Goal: Obtain resource: Download file/media

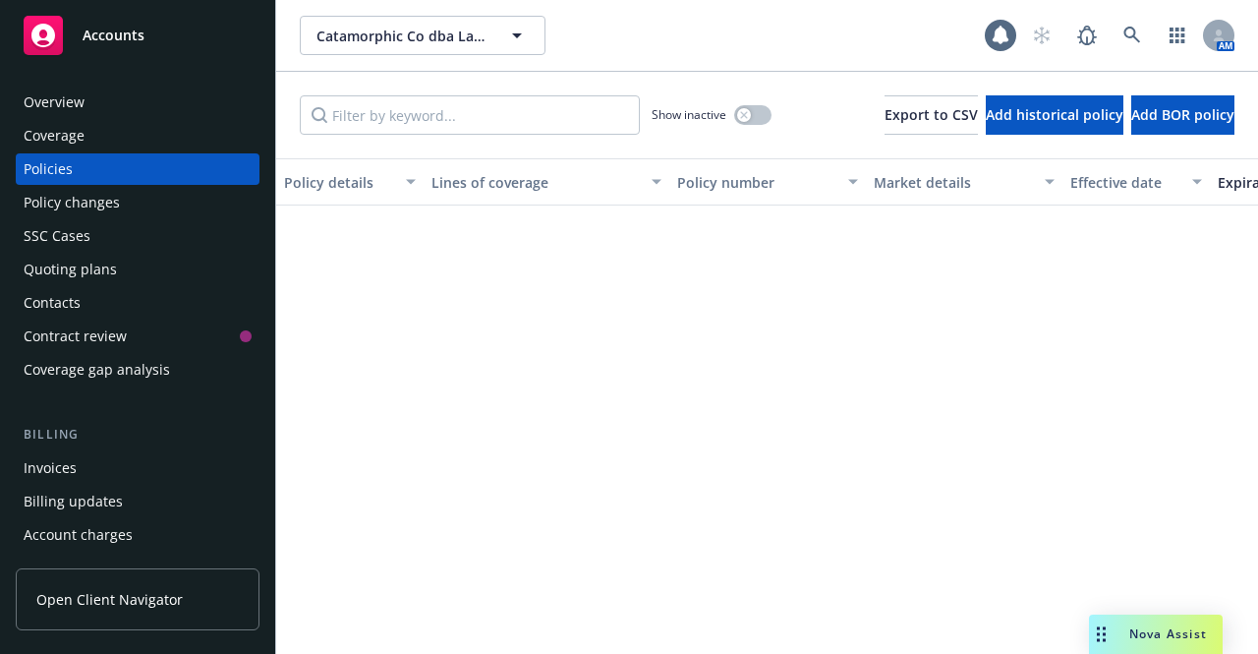
scroll to position [558, 0]
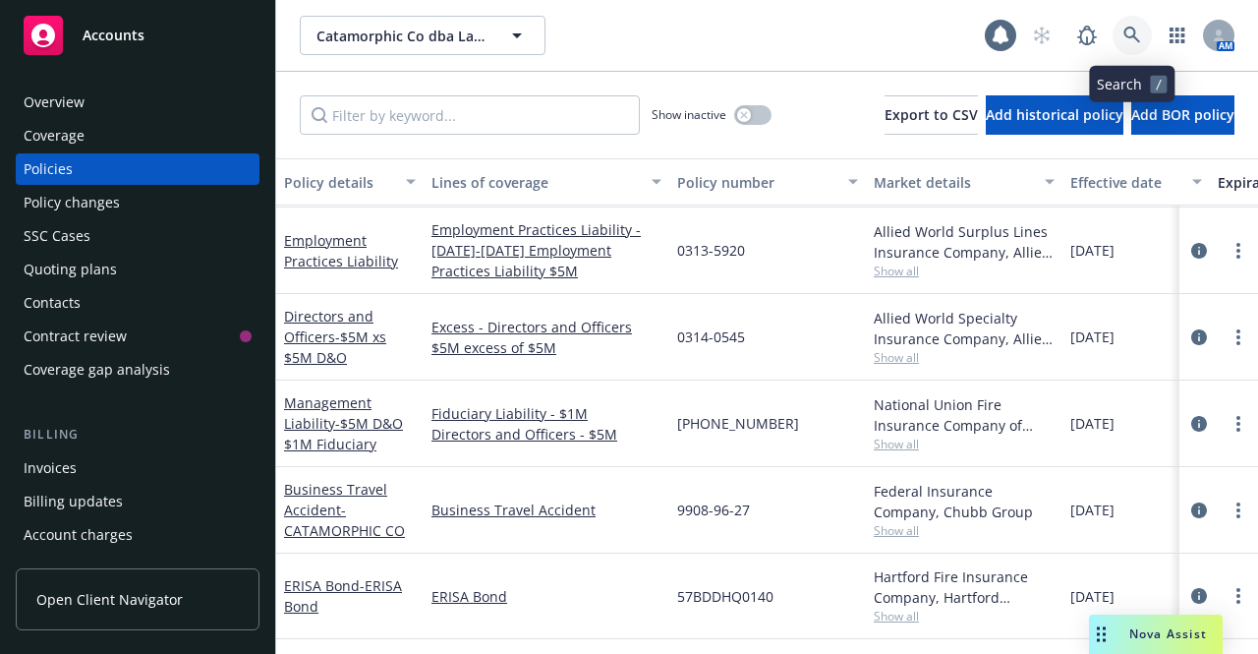
click at [1121, 37] on link at bounding box center [1131, 35] width 39 height 39
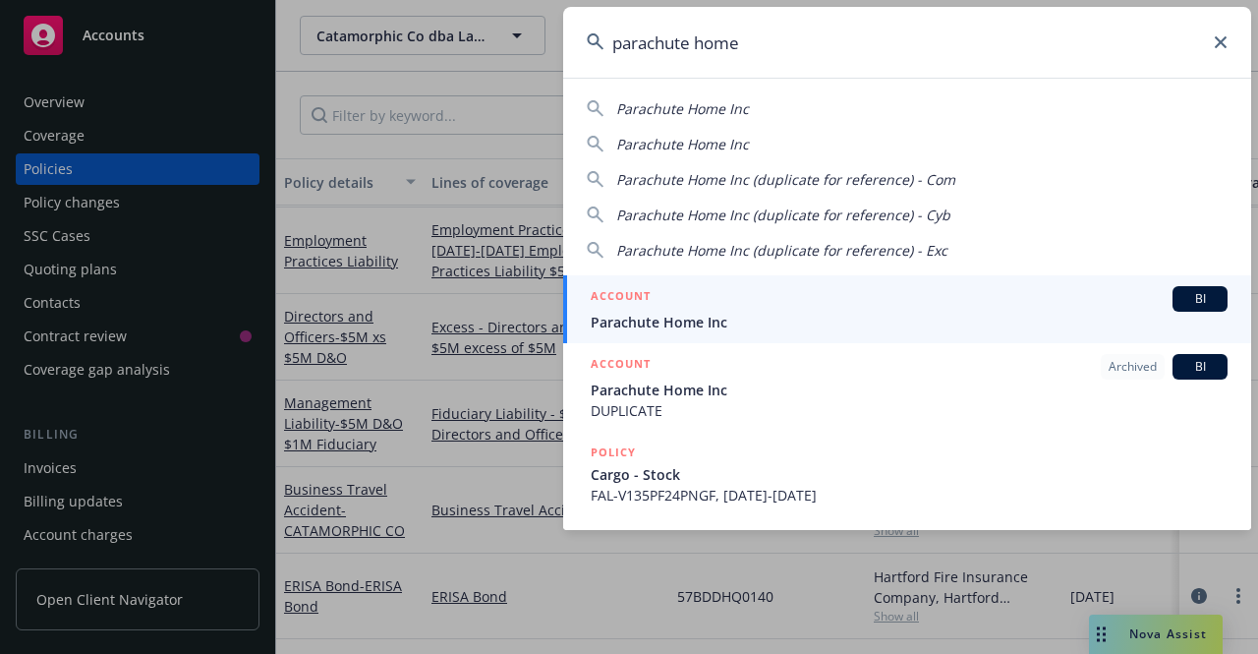
type input "parachute home"
click at [831, 310] on div "ACCOUNT BI" at bounding box center [909, 299] width 637 height 26
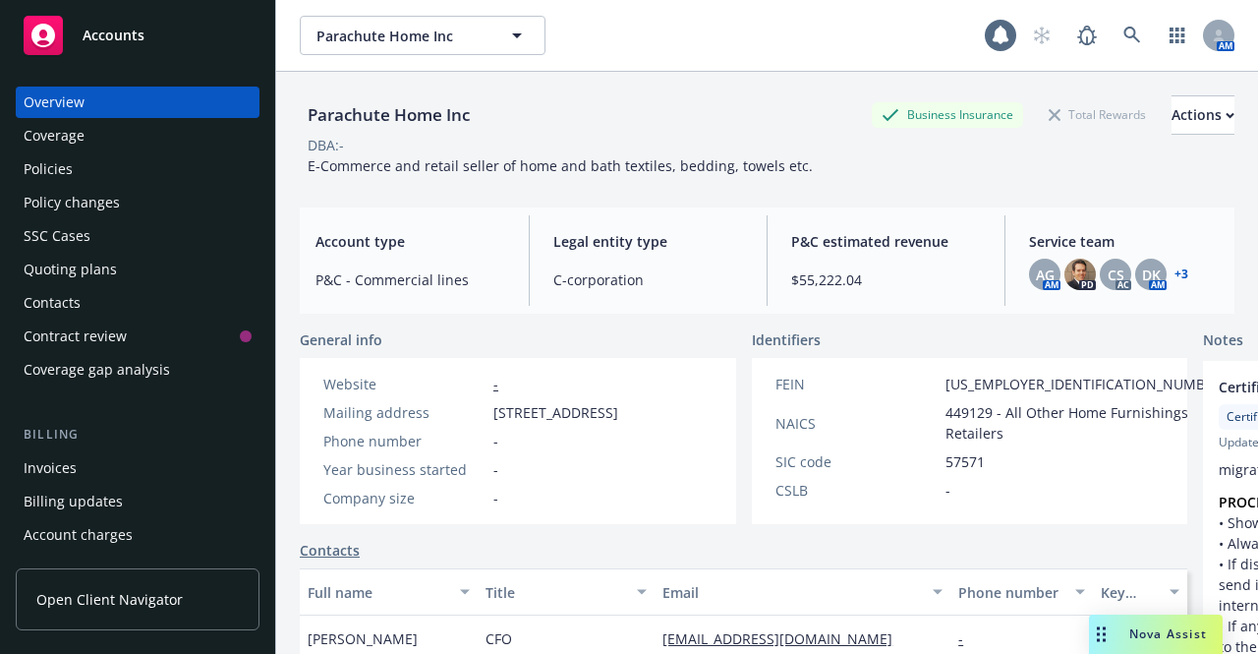
click at [36, 175] on div "Policies" at bounding box center [48, 168] width 49 height 31
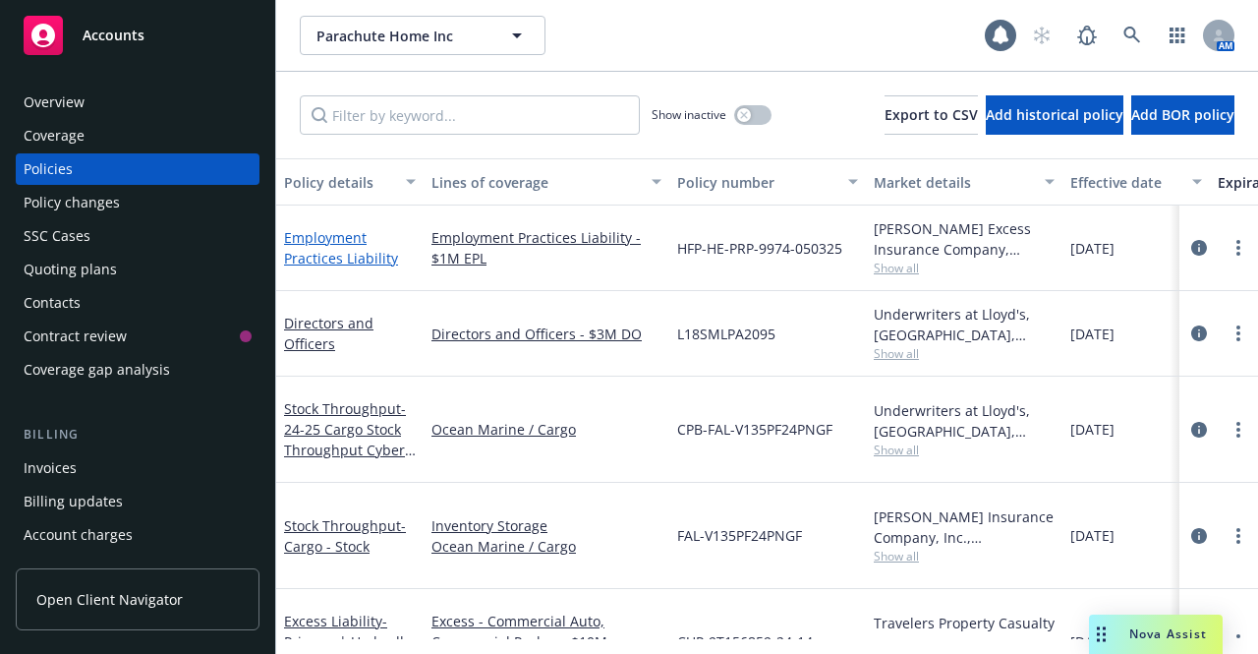
click at [309, 238] on link "Employment Practices Liability" at bounding box center [341, 247] width 114 height 39
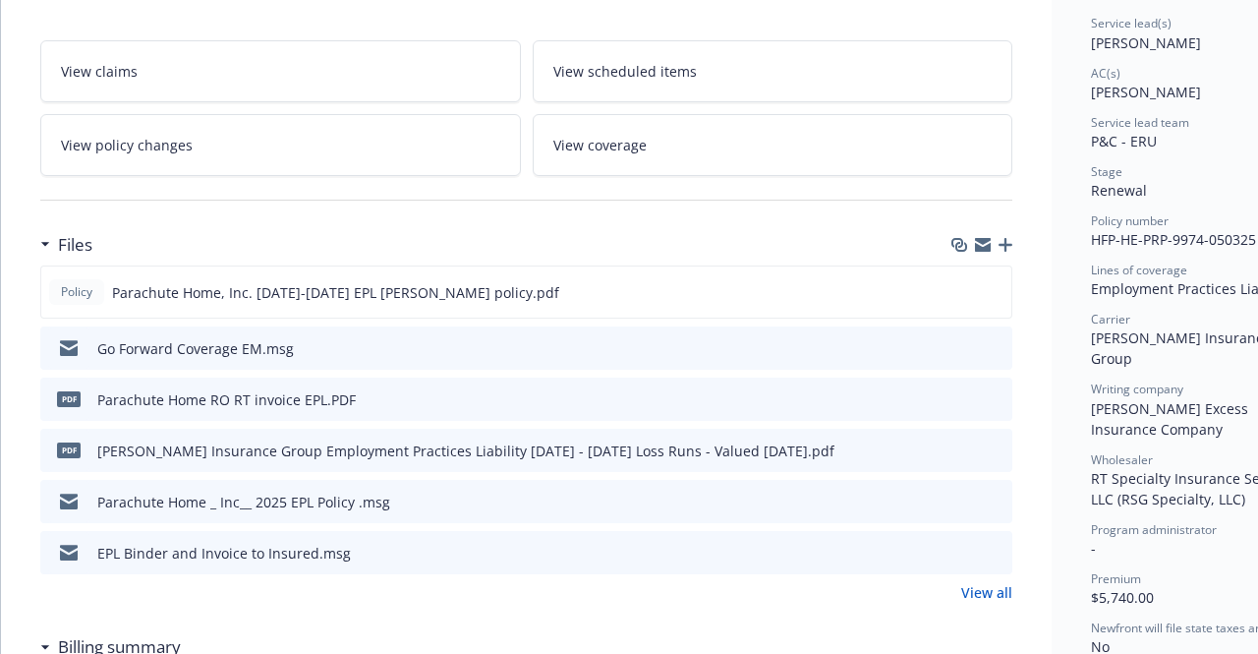
scroll to position [318, 0]
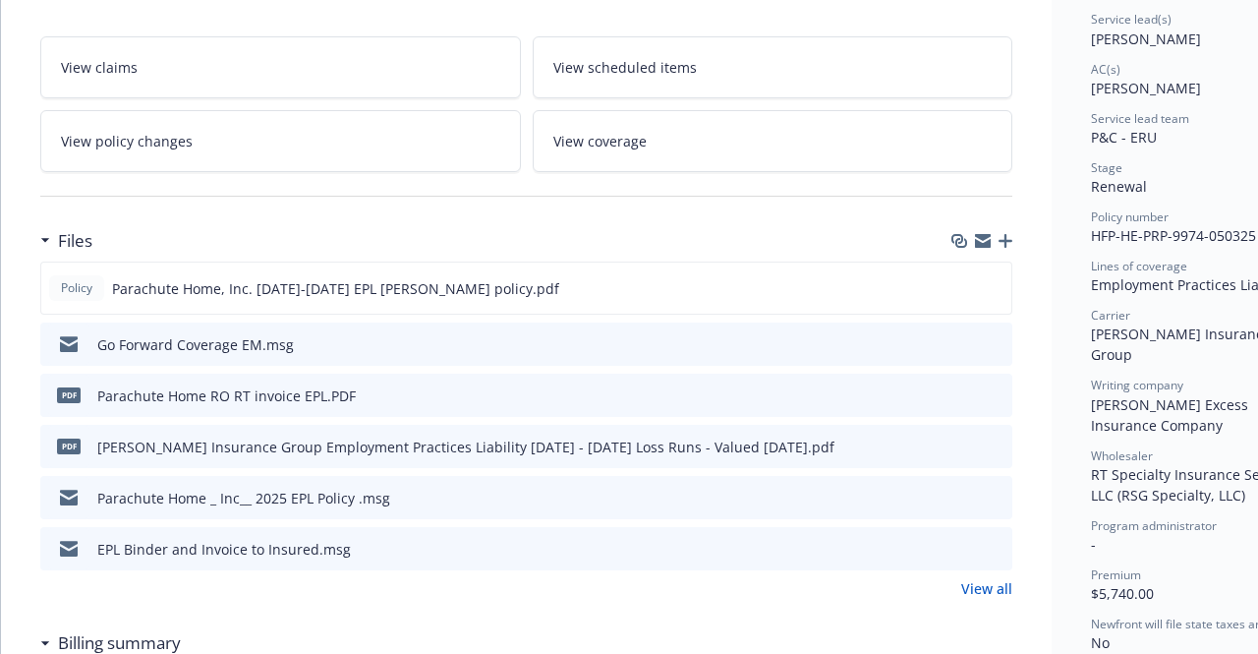
click at [989, 542] on icon "preview file" at bounding box center [994, 547] width 18 height 14
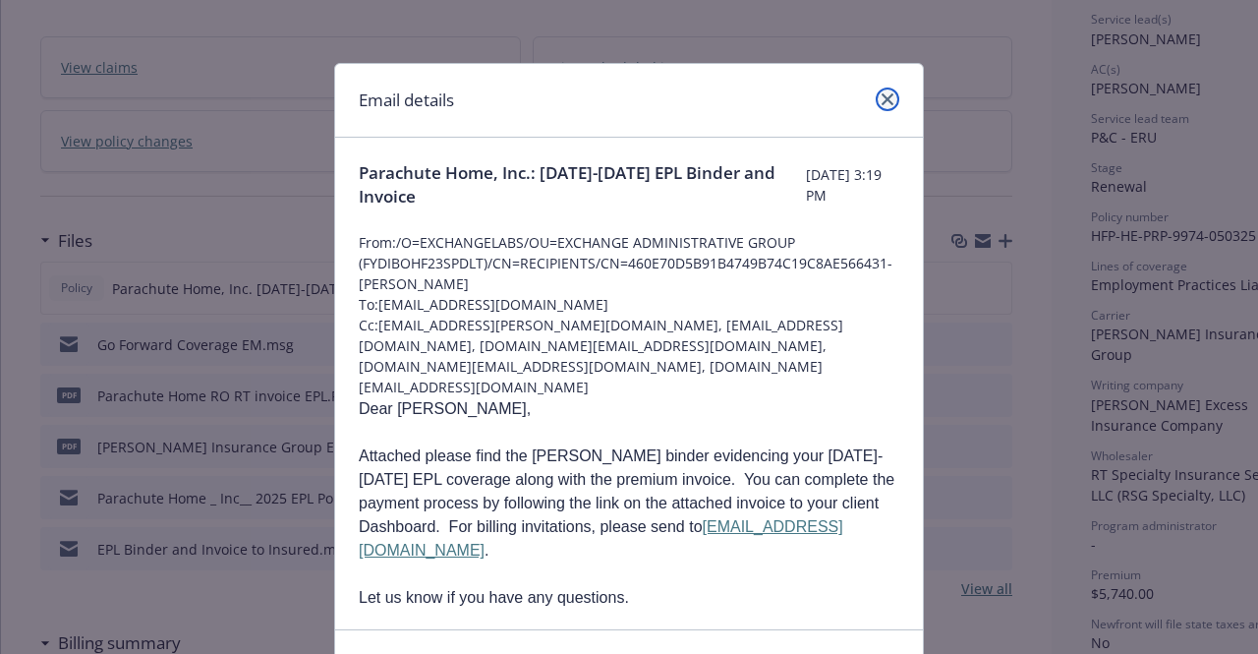
click at [881, 101] on icon "close" at bounding box center [887, 99] width 12 height 12
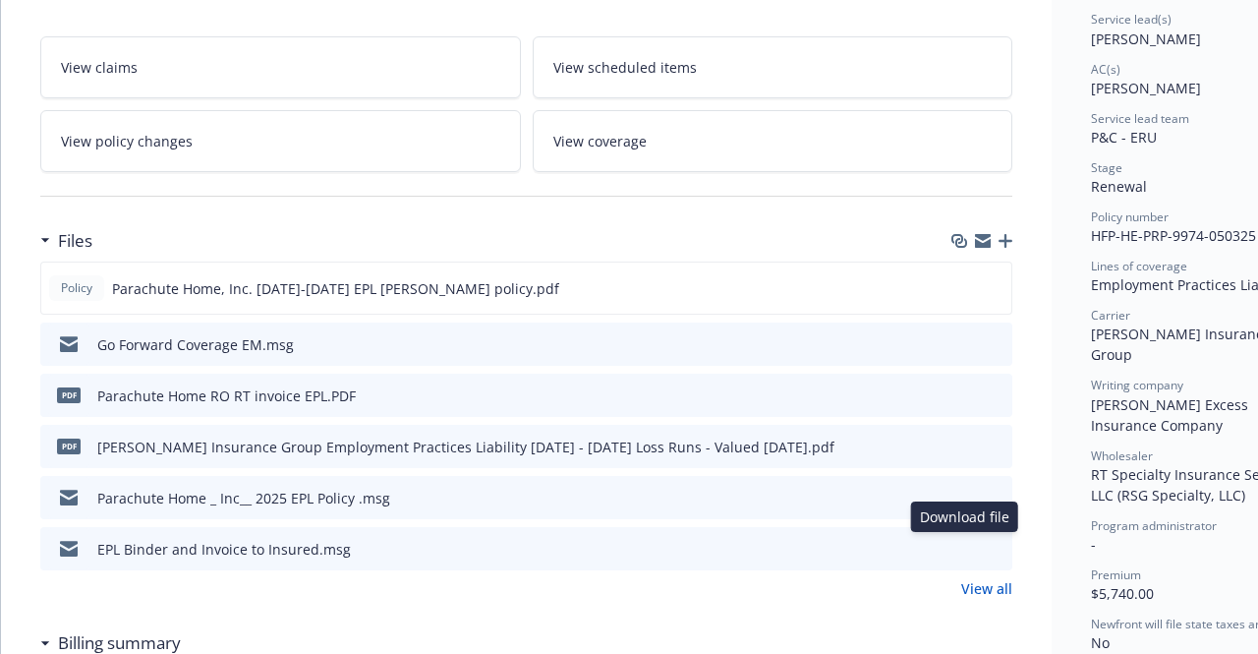
click at [965, 550] on button at bounding box center [963, 549] width 16 height 21
click at [965, 551] on button at bounding box center [963, 549] width 16 height 21
click at [728, 549] on div "EPL Binder and Invoice to Insured.msg" at bounding box center [526, 548] width 972 height 43
click at [961, 545] on icon "download file" at bounding box center [961, 548] width 16 height 16
click at [1004, 541] on div "EPL Binder and Invoice to Insured.msg" at bounding box center [526, 548] width 972 height 43
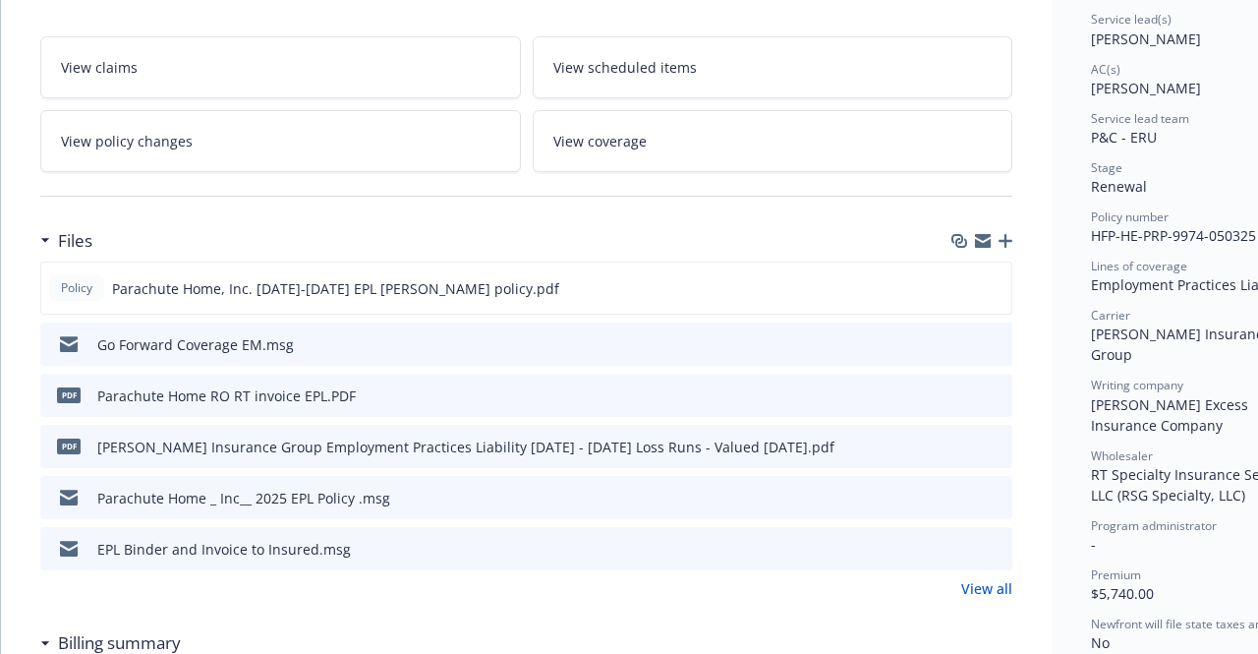
click at [998, 541] on icon "preview file" at bounding box center [994, 547] width 18 height 14
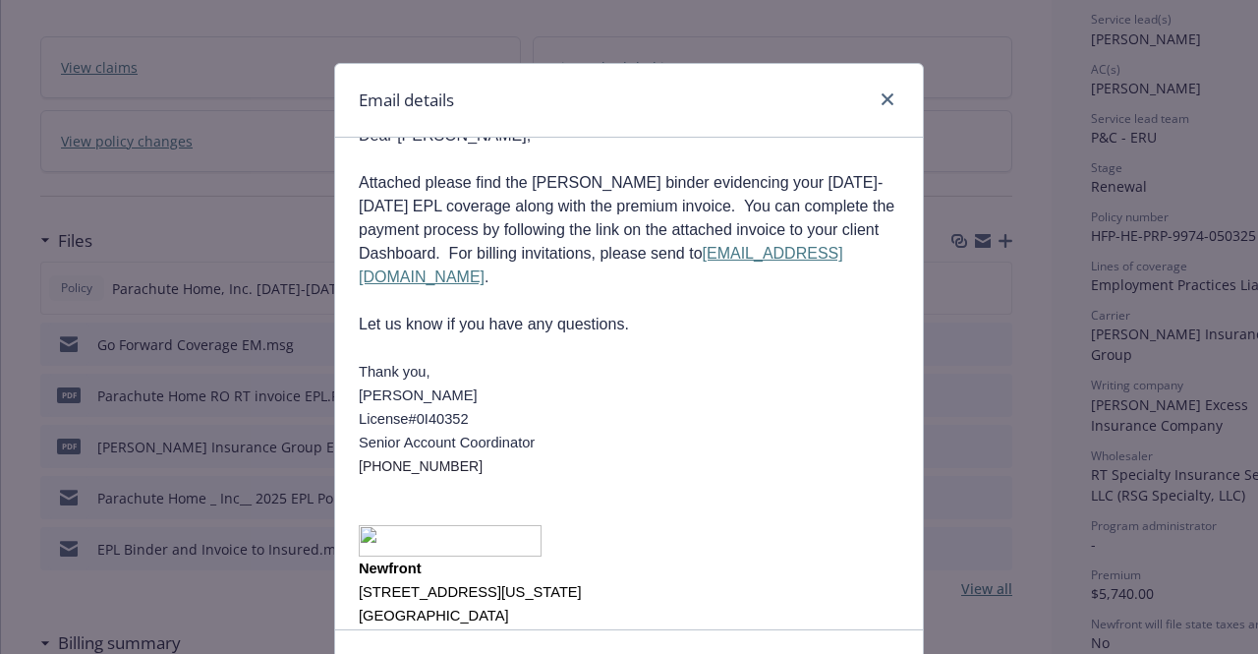
scroll to position [320, 0]
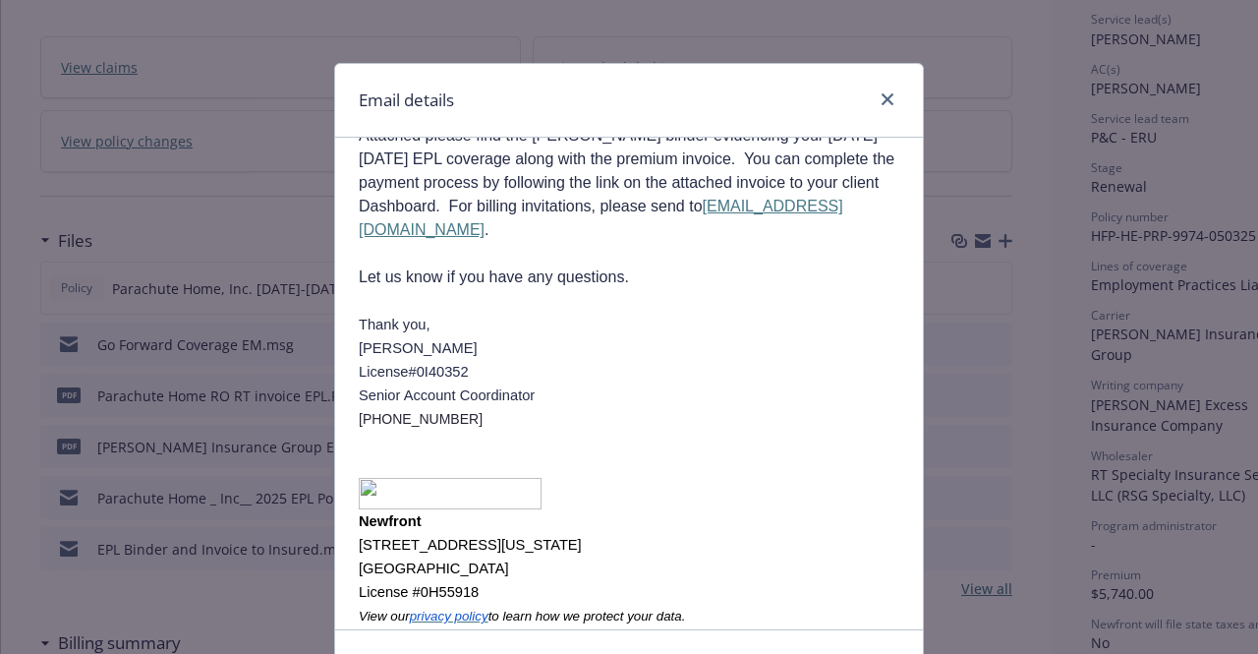
click at [973, 448] on div "Email details Parachute Home, Inc.: [DATE]-[DATE] EPL Binder and Invoice [DATE]…" at bounding box center [629, 327] width 1258 height 654
click at [893, 101] on div "Email details" at bounding box center [629, 101] width 588 height 74
click at [884, 93] on icon "close" at bounding box center [887, 99] width 12 height 12
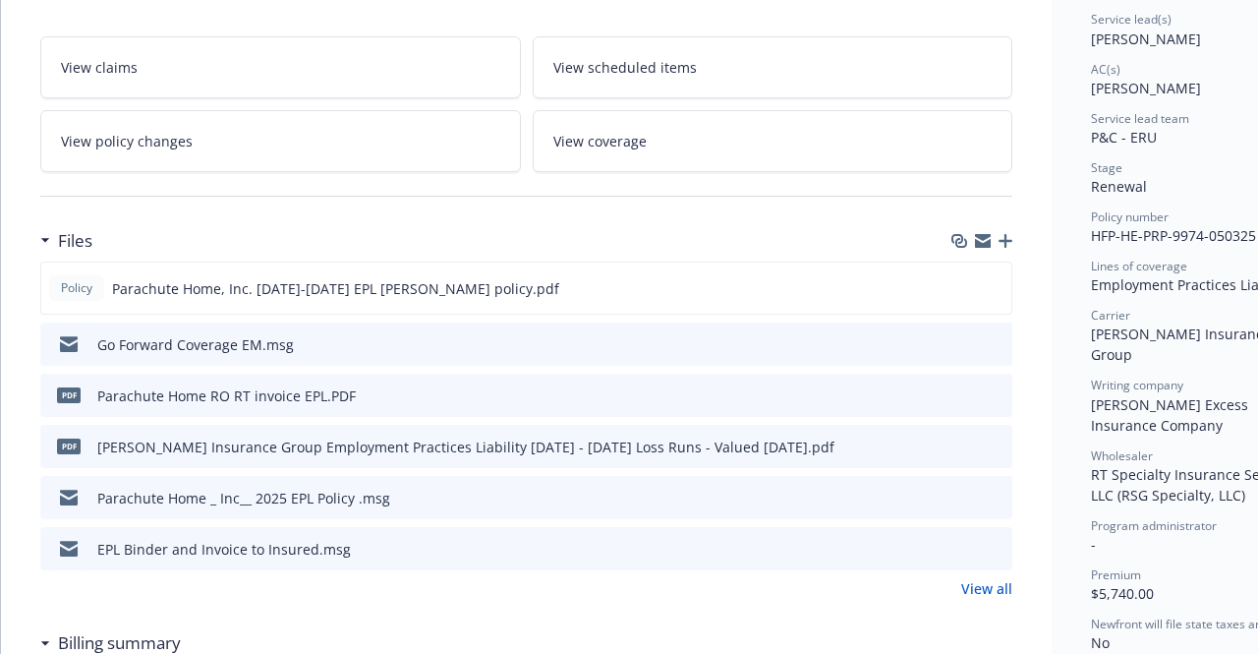
click at [991, 442] on icon "preview file" at bounding box center [994, 445] width 18 height 14
click at [958, 492] on icon "download file" at bounding box center [961, 496] width 16 height 16
click at [594, 135] on span "View coverage" at bounding box center [599, 141] width 93 height 21
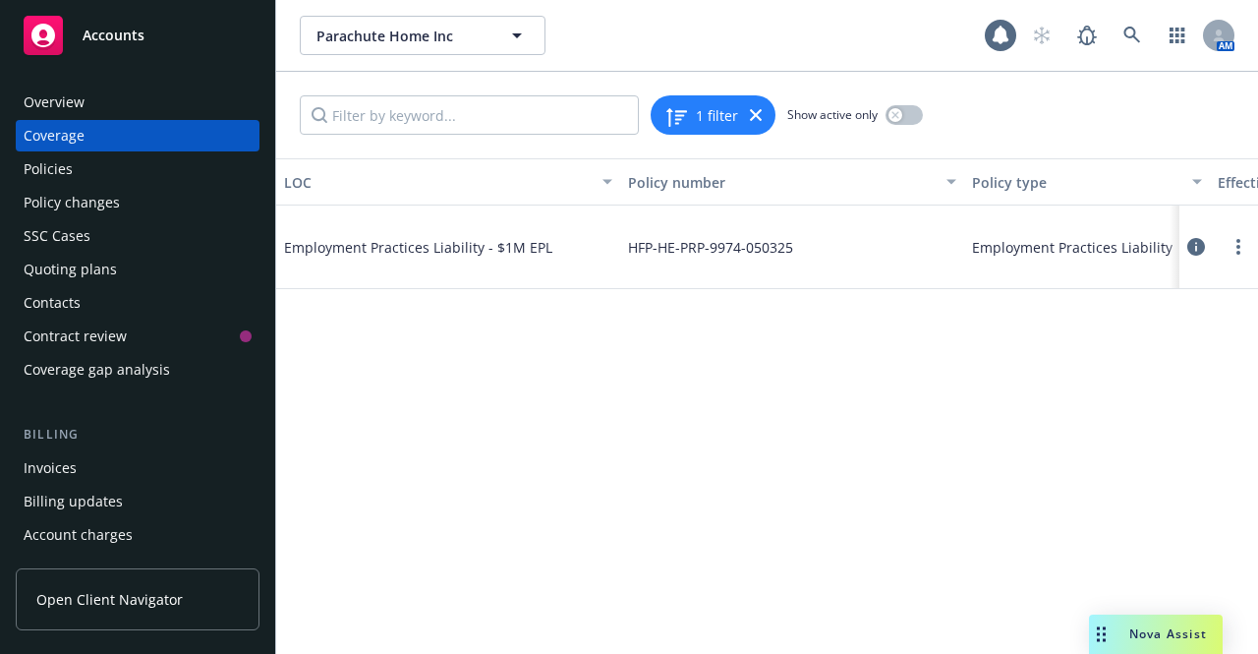
click at [1187, 246] on icon at bounding box center [1196, 247] width 18 height 18
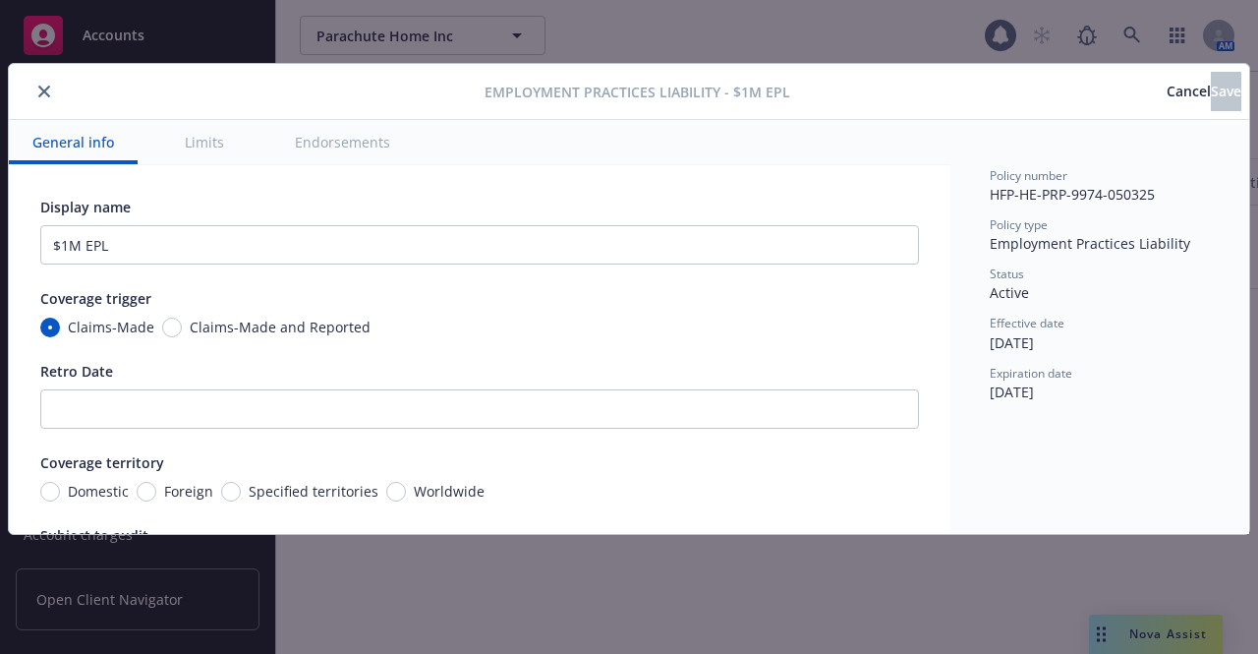
click at [366, 131] on button "Endorsements" at bounding box center [342, 142] width 142 height 44
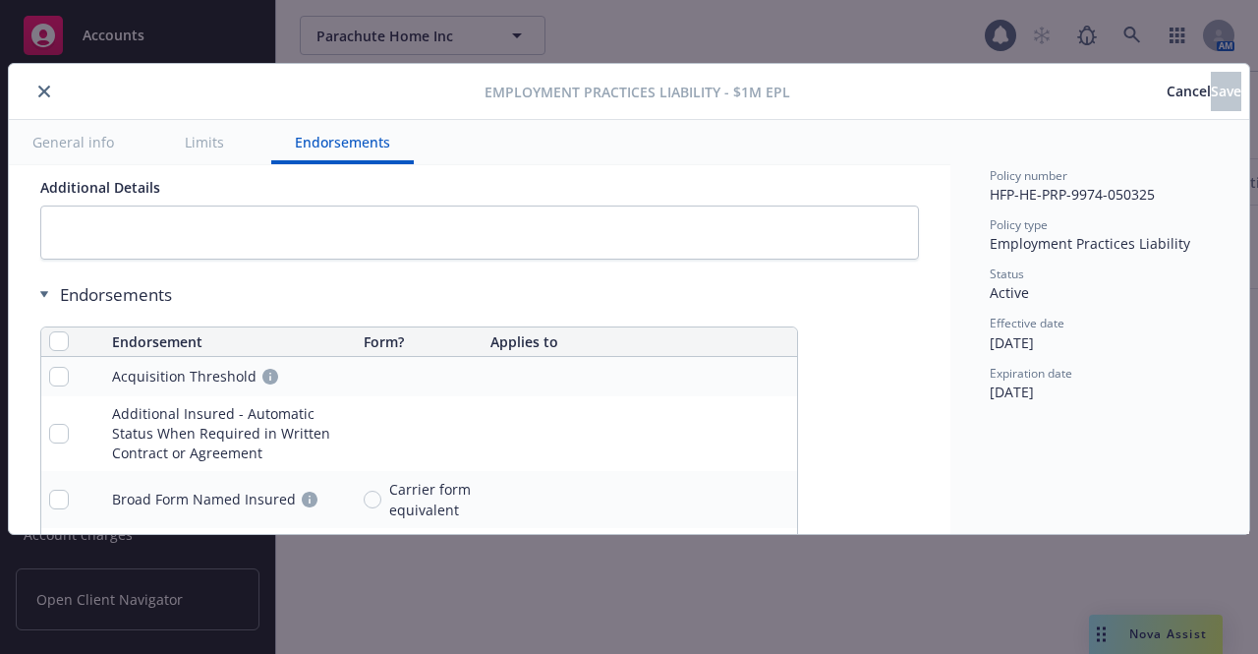
scroll to position [1845, 0]
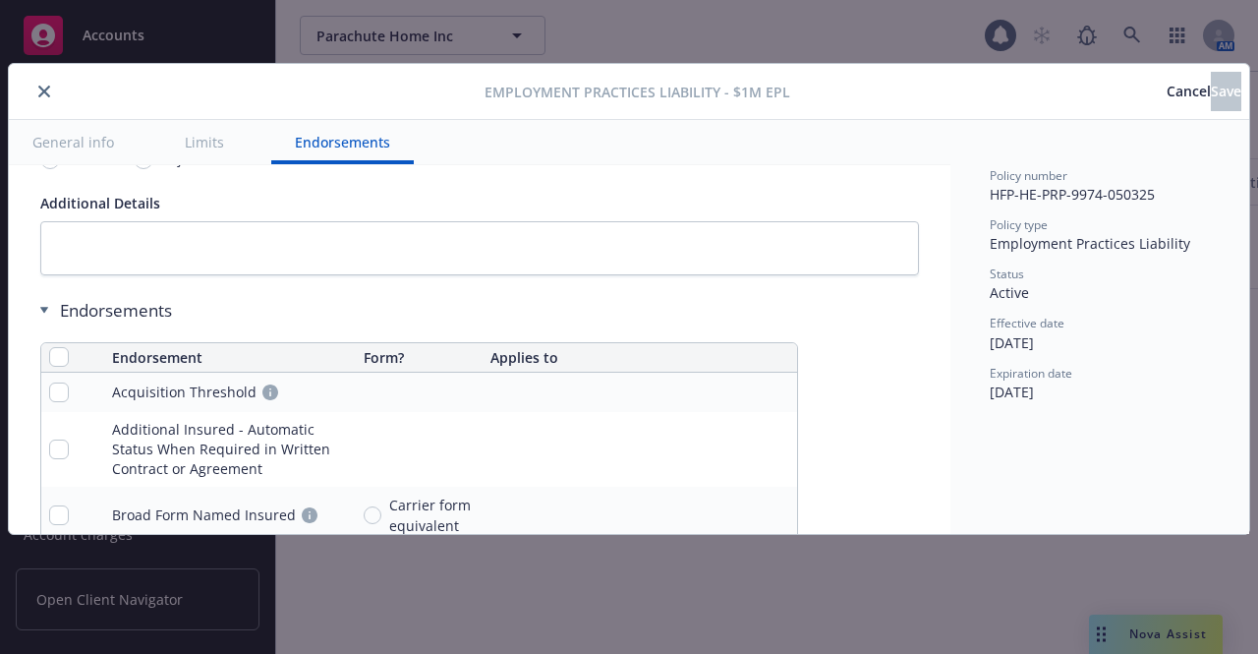
click at [951, 397] on div "Policy number HFP-HE-PRP-9974-050325 Policy type Employment Practices Liability…" at bounding box center [1099, 327] width 299 height 414
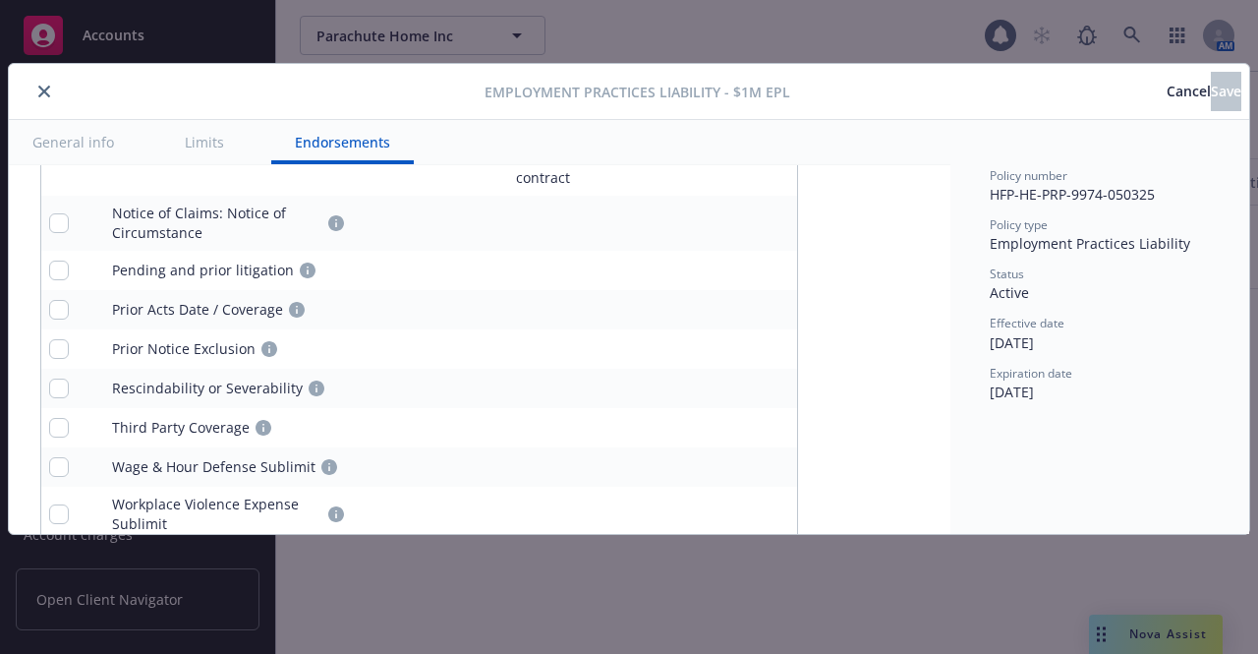
scroll to position [2663, 0]
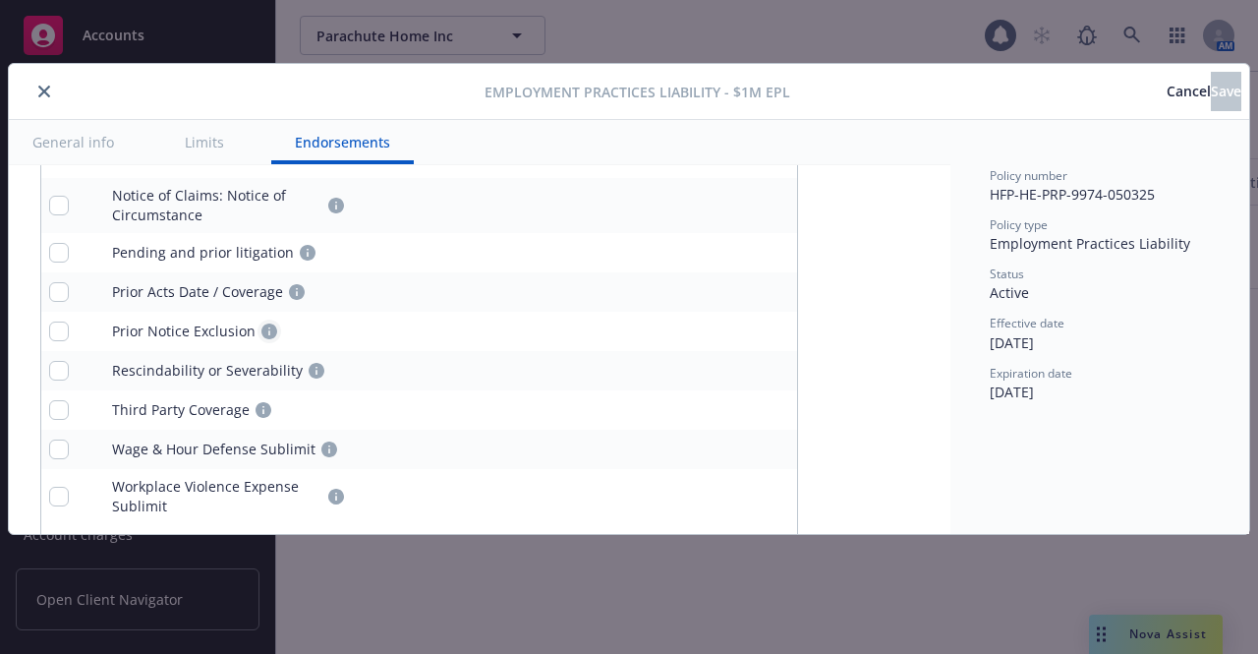
click at [269, 323] on icon "circleInformation" at bounding box center [269, 331] width 16 height 16
click at [293, 284] on icon "circleInformation" at bounding box center [297, 292] width 16 height 16
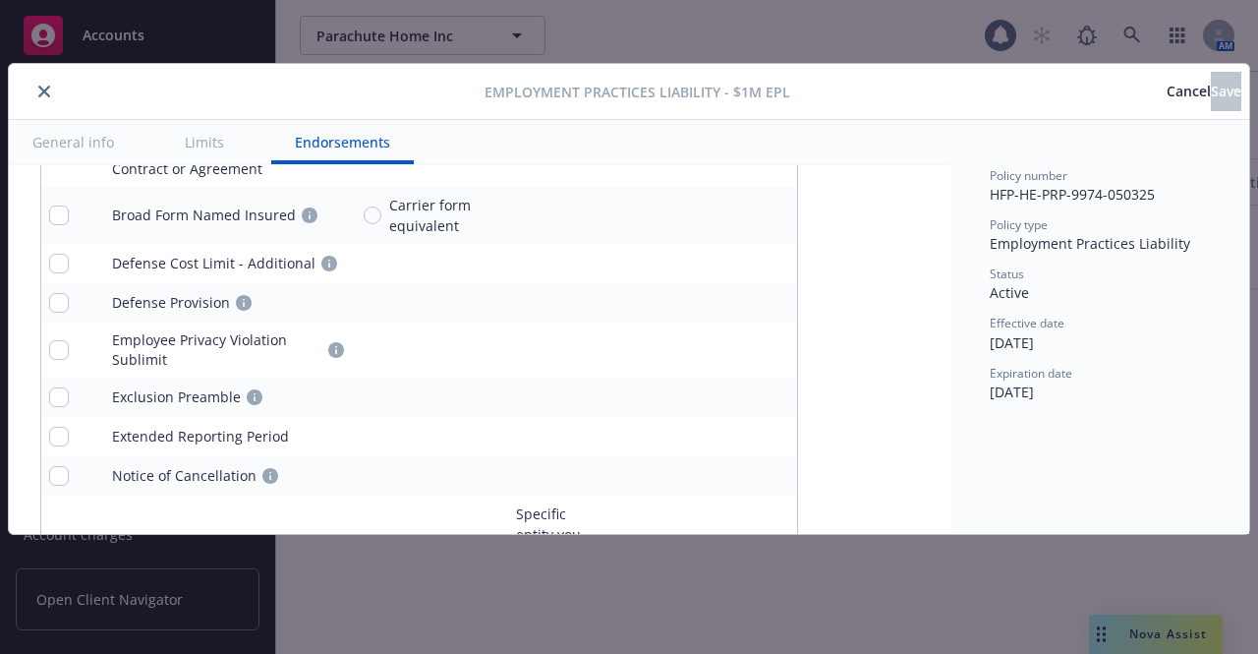
scroll to position [2127, 0]
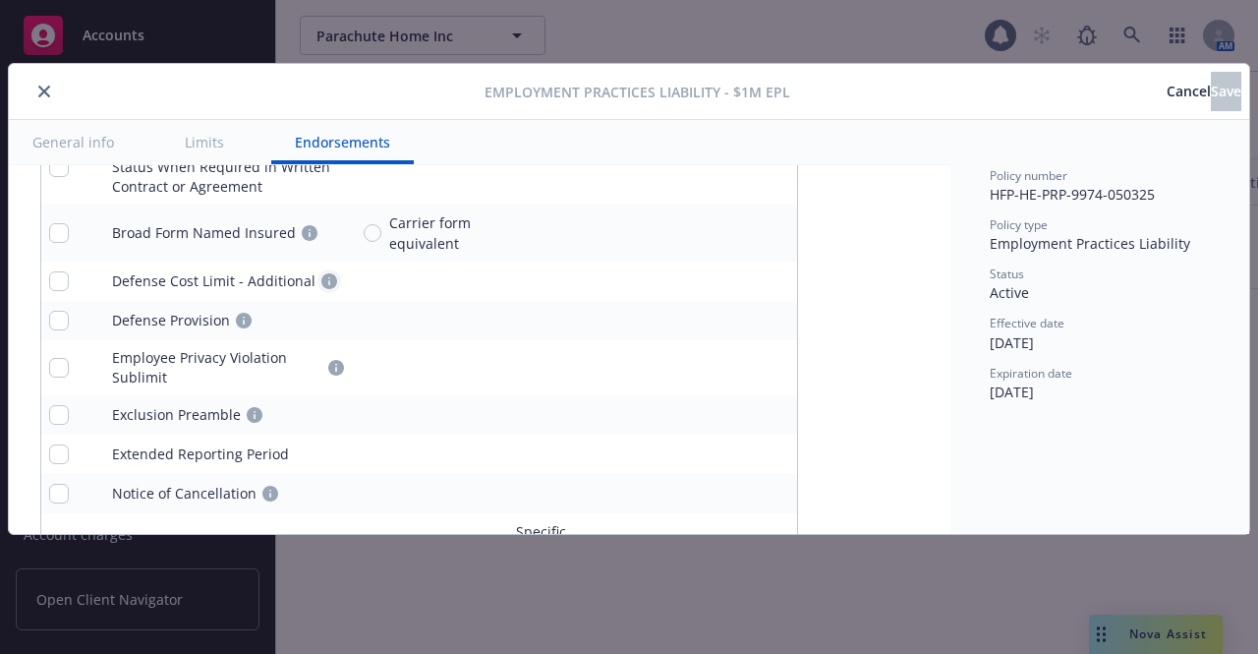
click at [321, 273] on icon "circleInformation" at bounding box center [329, 281] width 16 height 16
click at [1166, 85] on span "Cancel" at bounding box center [1188, 91] width 44 height 19
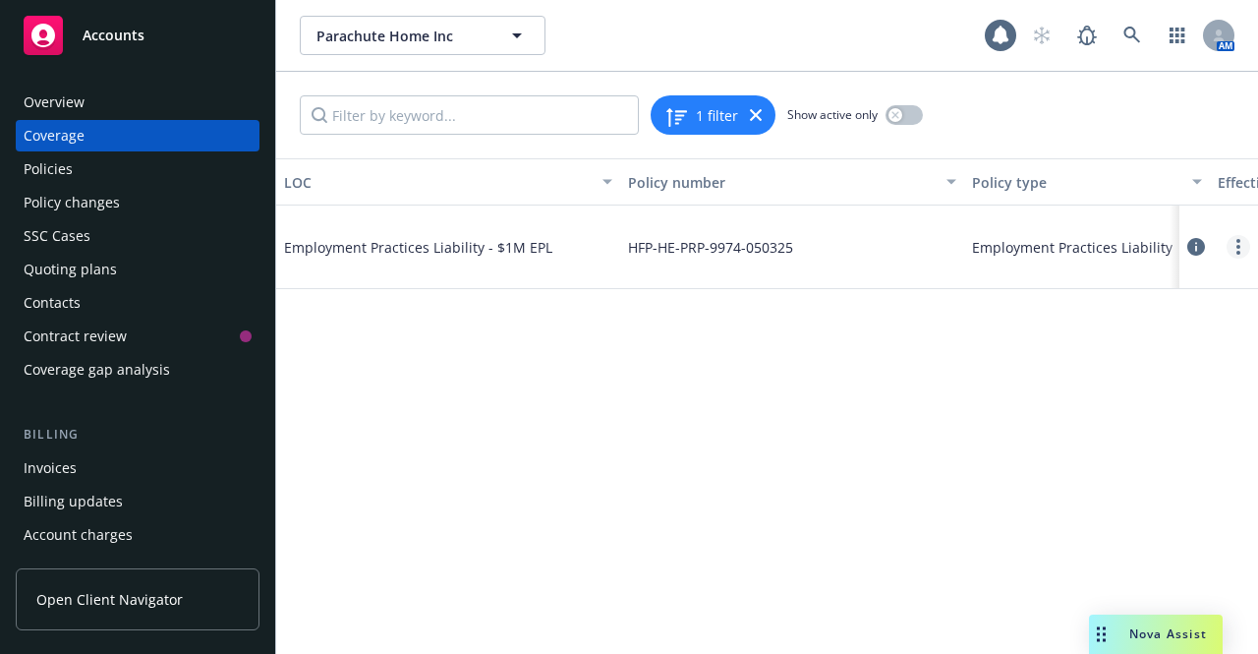
click at [1236, 247] on icon "more" at bounding box center [1238, 247] width 4 height 16
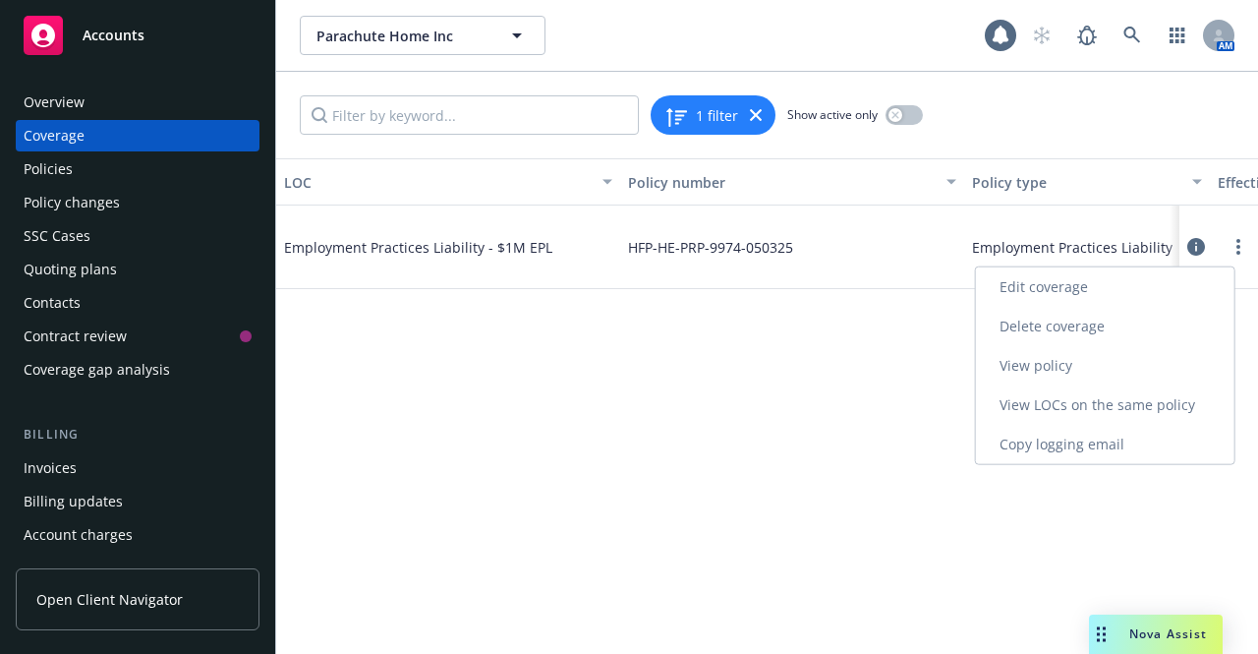
click at [1055, 374] on link "View policy" at bounding box center [1105, 365] width 258 height 39
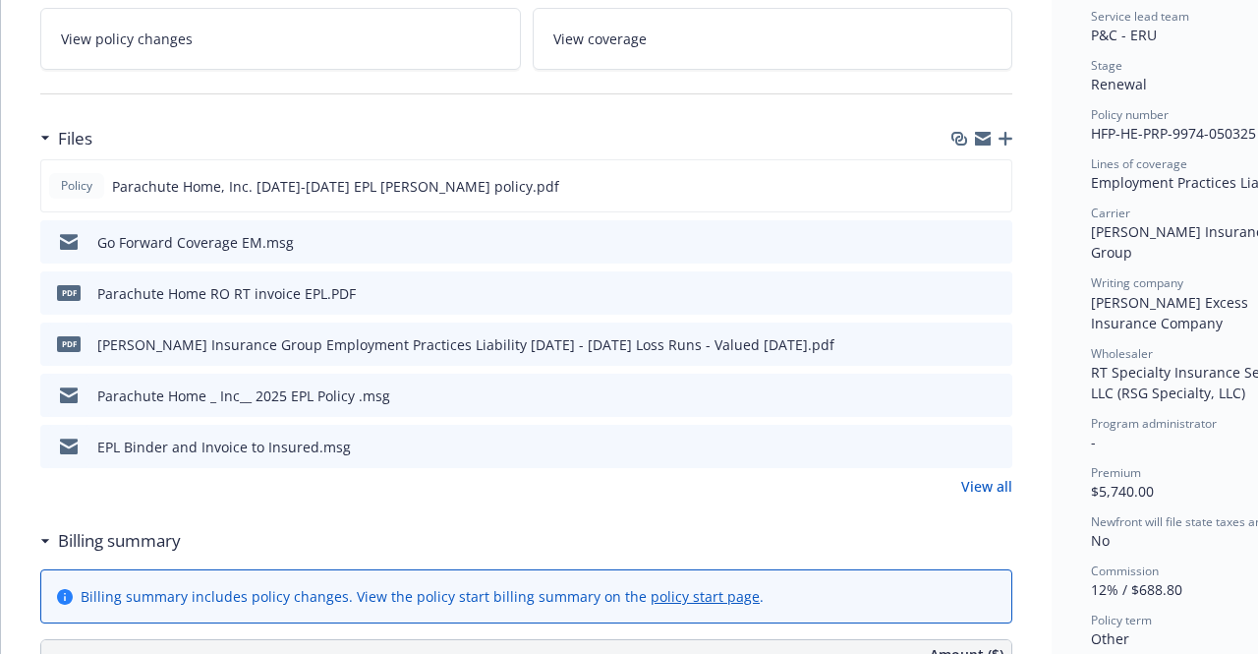
scroll to position [424, 0]
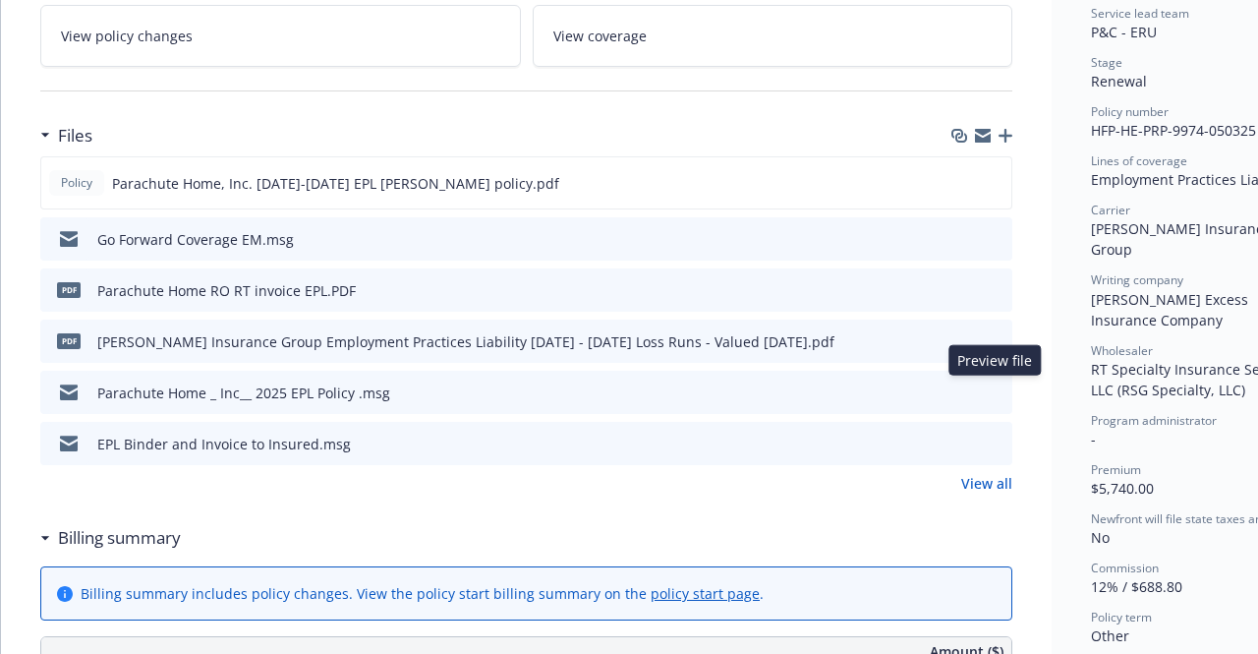
click at [991, 388] on icon "preview file" at bounding box center [994, 391] width 18 height 14
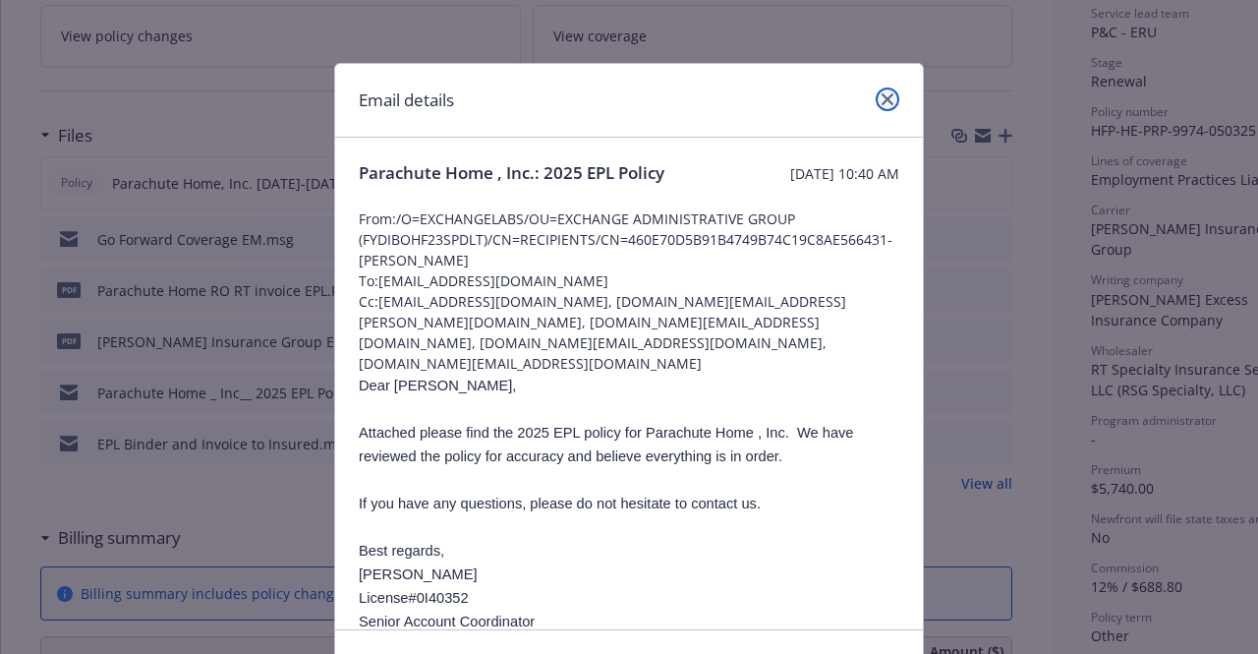
click at [884, 101] on icon "close" at bounding box center [887, 99] width 12 height 12
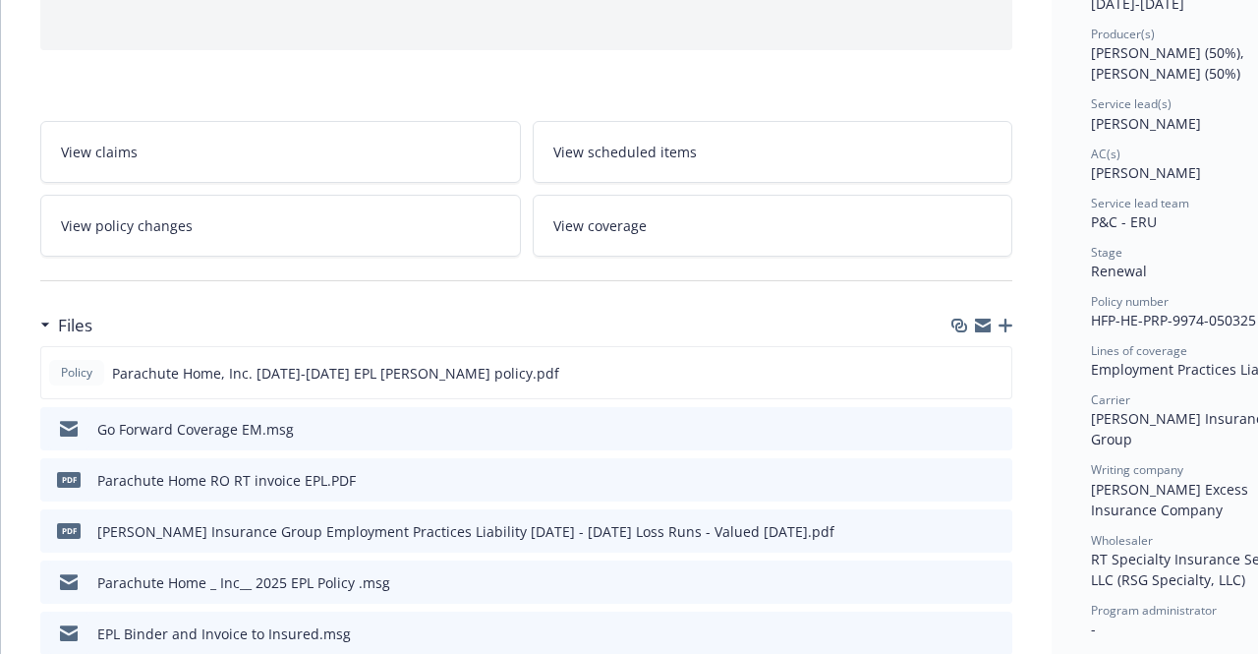
scroll to position [210, 0]
